Goal: Information Seeking & Learning: Check status

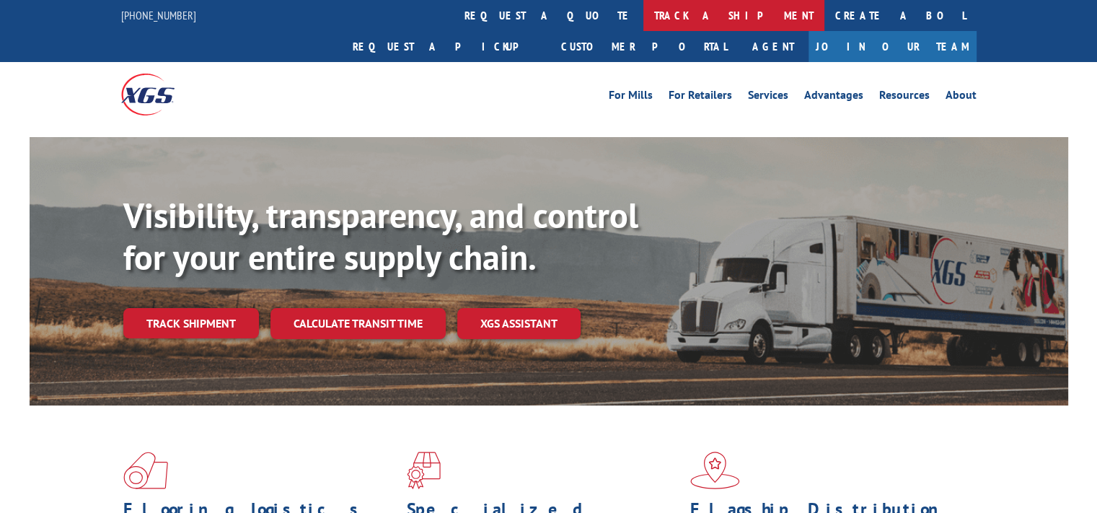
click at [643, 15] on link "track a shipment" at bounding box center [733, 15] width 181 height 31
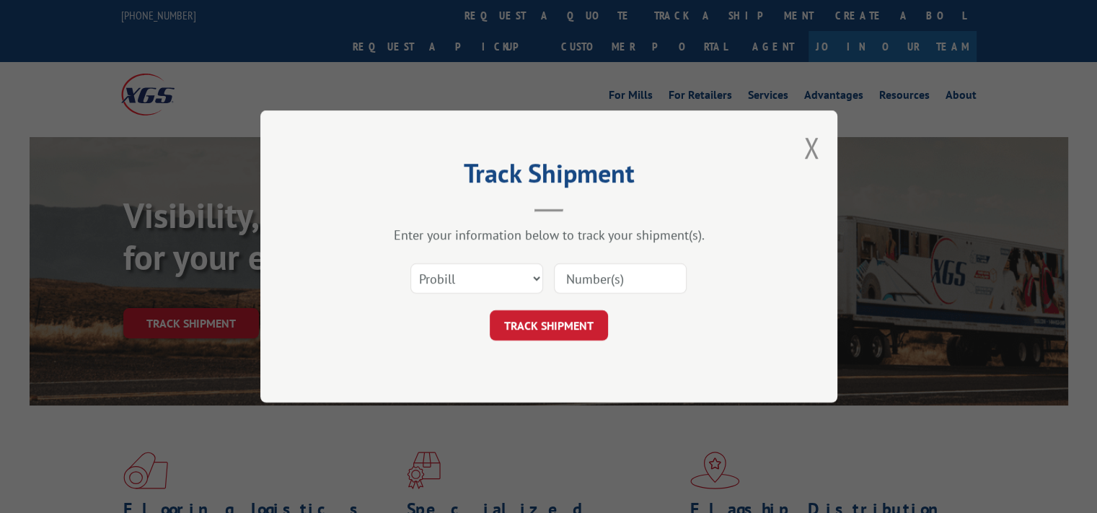
click at [596, 276] on input at bounding box center [620, 278] width 133 height 30
type input "17521597"
click at [555, 327] on button "TRACK SHIPMENT" at bounding box center [549, 325] width 118 height 30
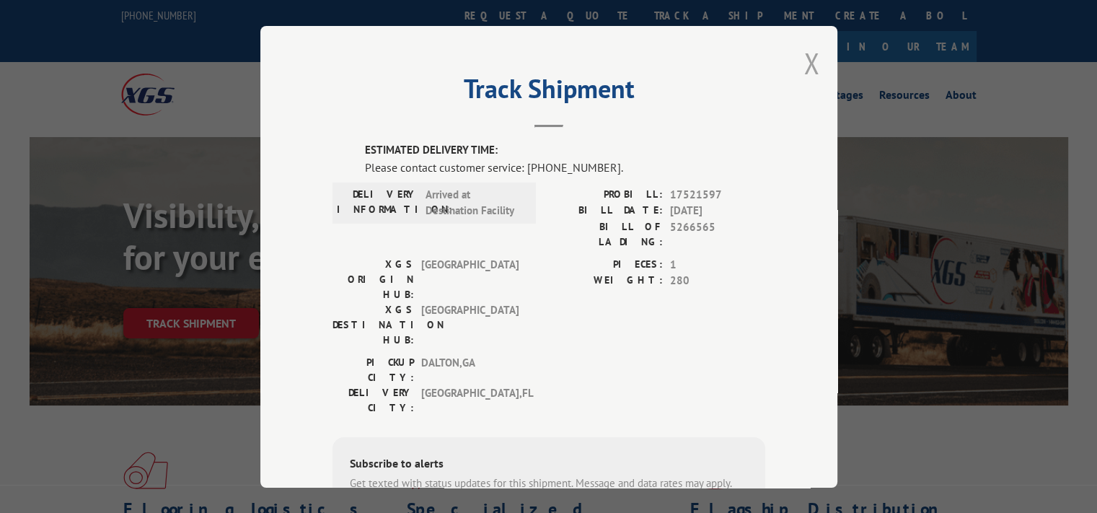
click at [803, 59] on button "Close modal" at bounding box center [811, 63] width 16 height 38
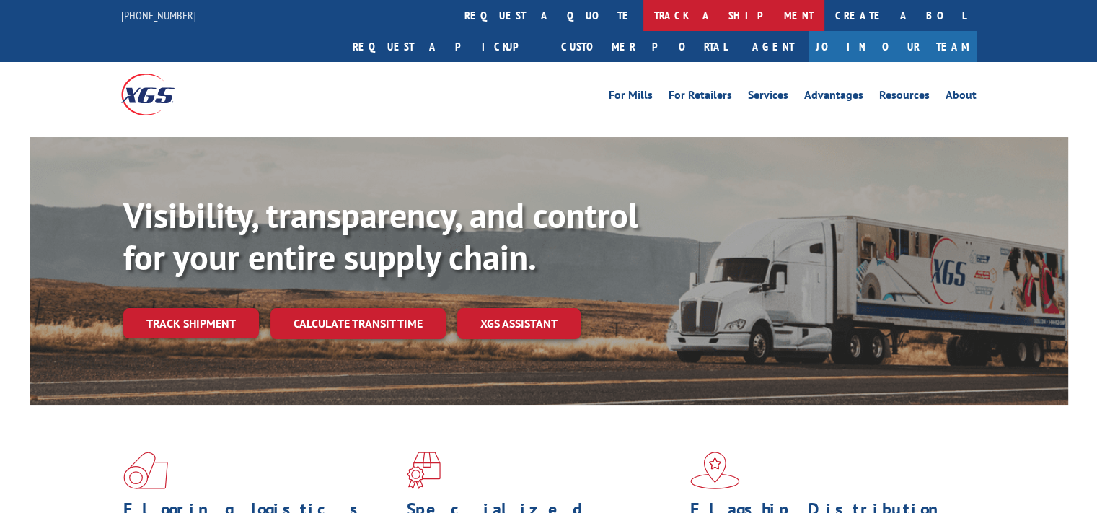
click at [643, 15] on link "track a shipment" at bounding box center [733, 15] width 181 height 31
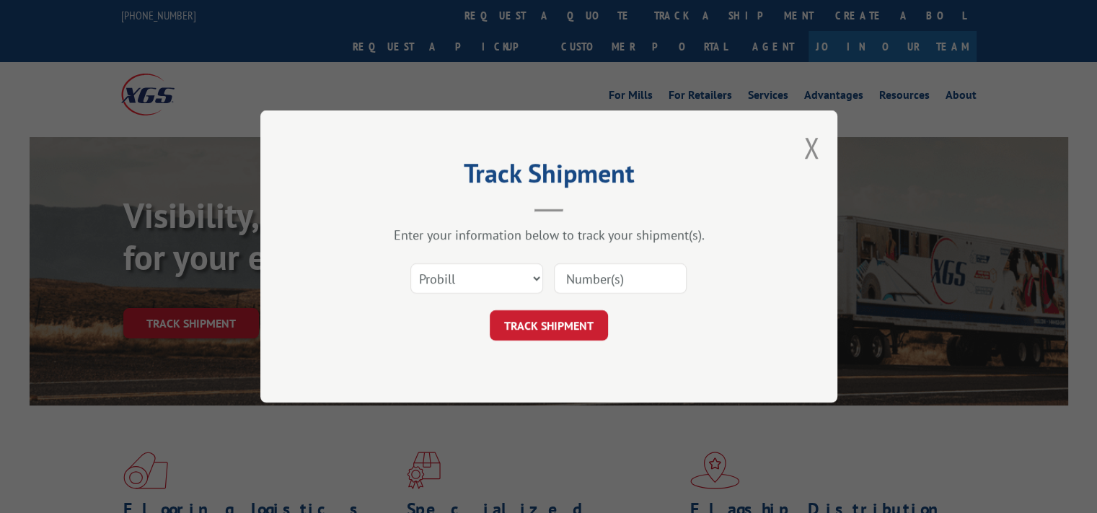
click at [581, 283] on input at bounding box center [620, 278] width 133 height 30
type input "17521713"
click at [568, 320] on button "TRACK SHIPMENT" at bounding box center [549, 325] width 118 height 30
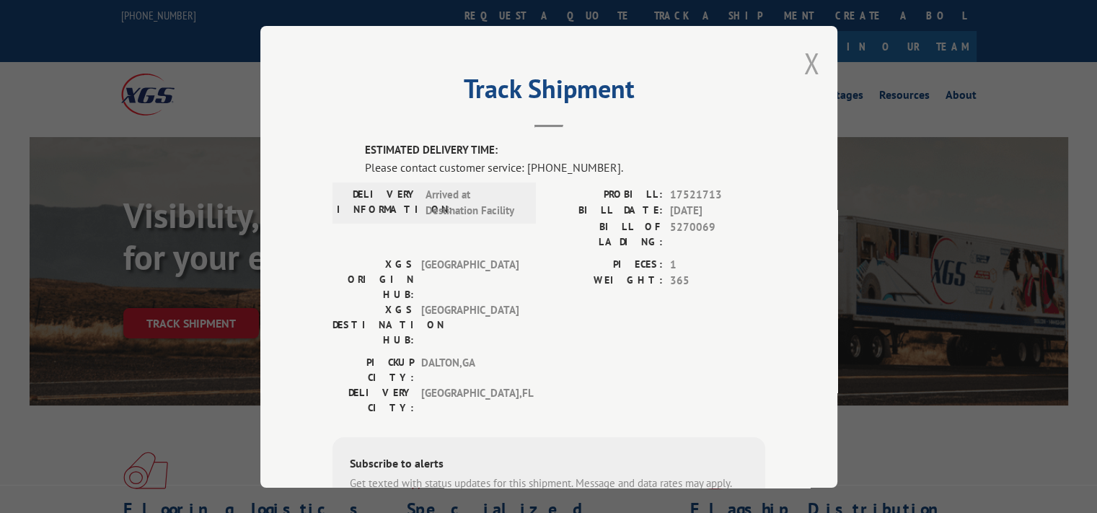
click at [803, 60] on button "Close modal" at bounding box center [811, 63] width 16 height 38
